Goal: Navigation & Orientation: Go to known website

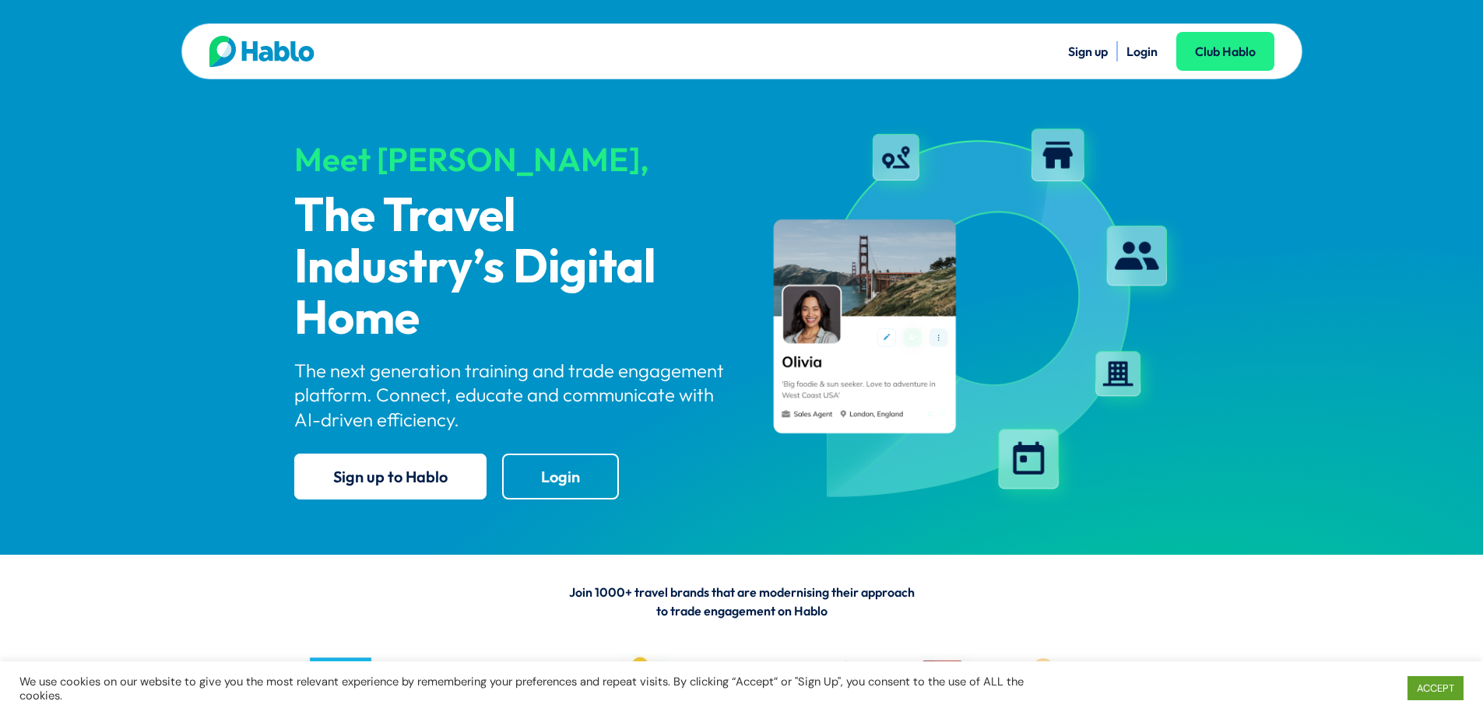
click at [1137, 54] on link "Login" at bounding box center [1141, 52] width 31 height 16
click at [1146, 55] on link "Login" at bounding box center [1141, 52] width 31 height 16
click at [1081, 55] on link "Sign up" at bounding box center [1088, 52] width 40 height 16
